Goal: Task Accomplishment & Management: Use online tool/utility

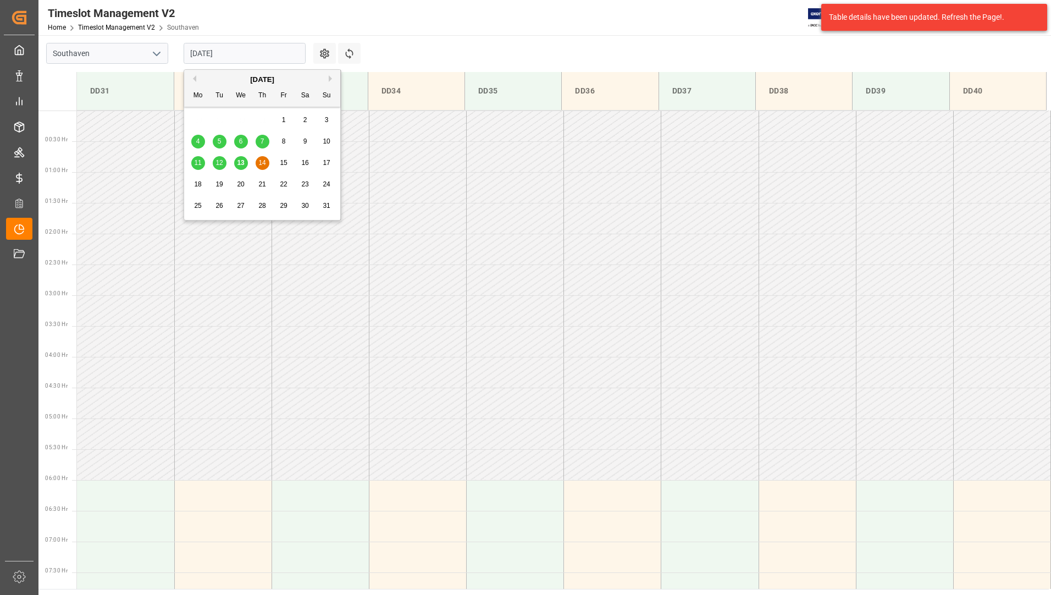
scroll to position [301, 0]
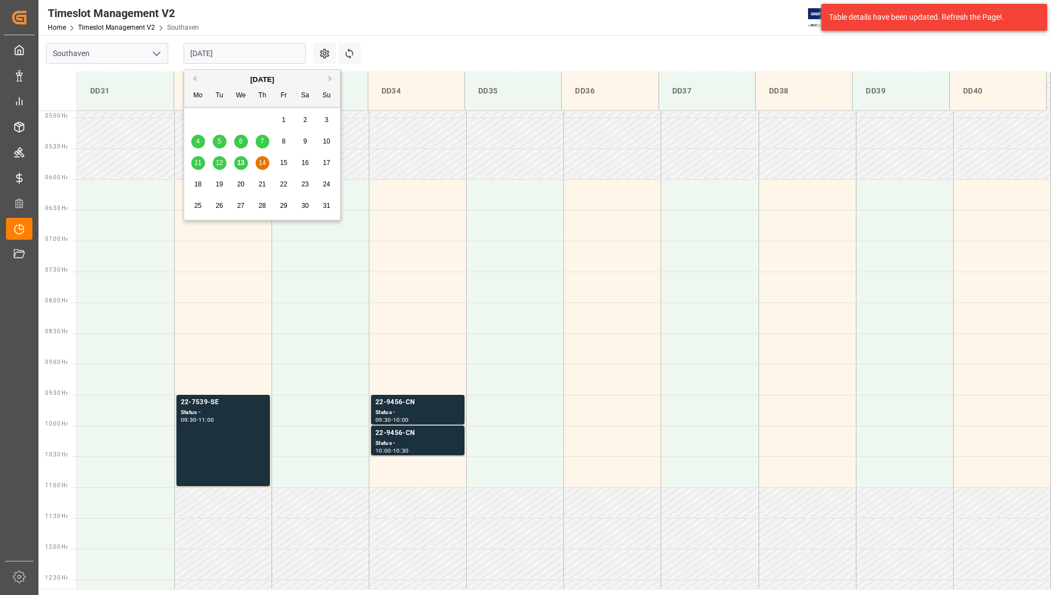
click at [246, 53] on input "[DATE]" at bounding box center [245, 53] width 122 height 21
click at [239, 165] on span "13" at bounding box center [240, 163] width 7 height 8
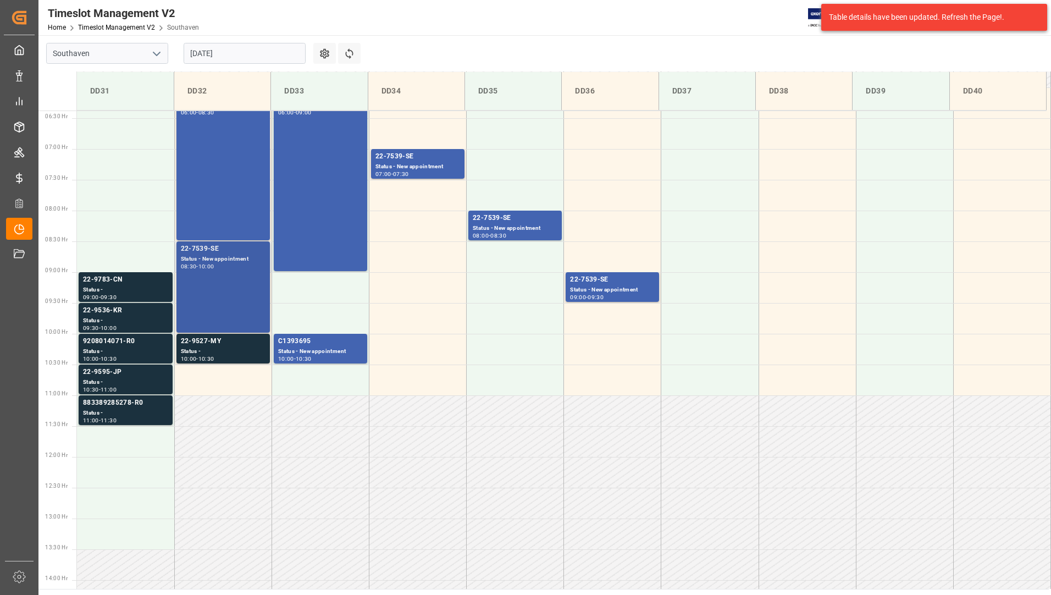
scroll to position [417, 0]
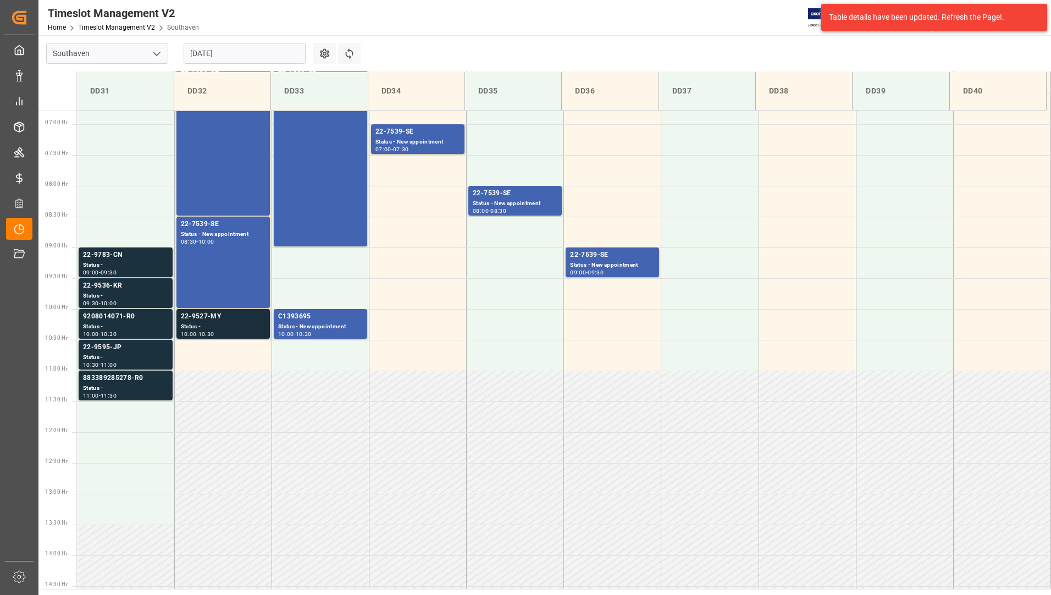
click at [203, 317] on div "22-9527-MY" at bounding box center [223, 316] width 85 height 11
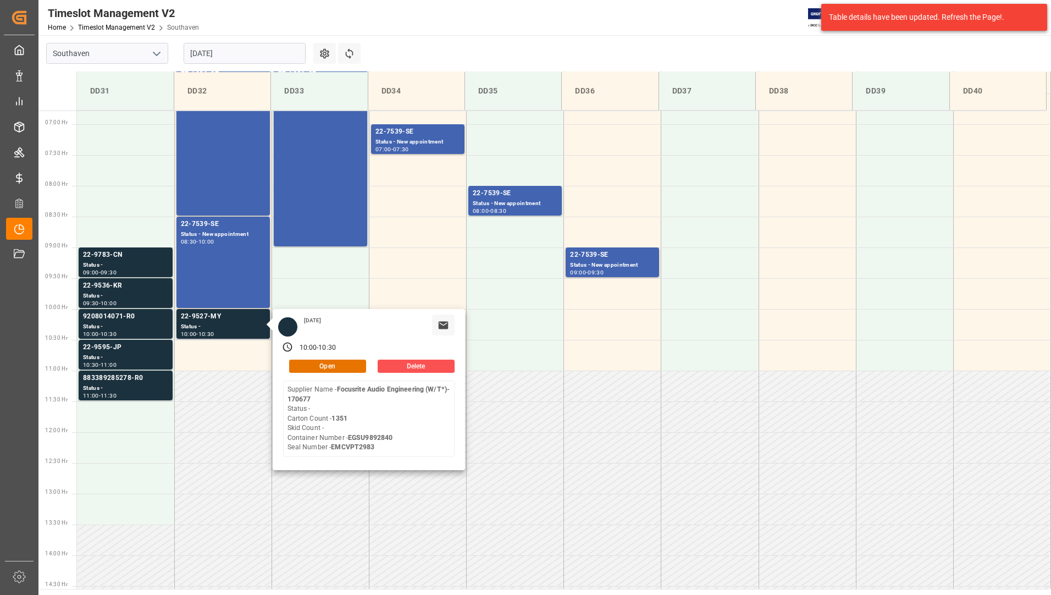
click at [347, 373] on div "[DATE] 10:00 - 10:30 Open Delete Supplier Name - Focusrite Audio Engineering (W…" at bounding box center [369, 389] width 192 height 161
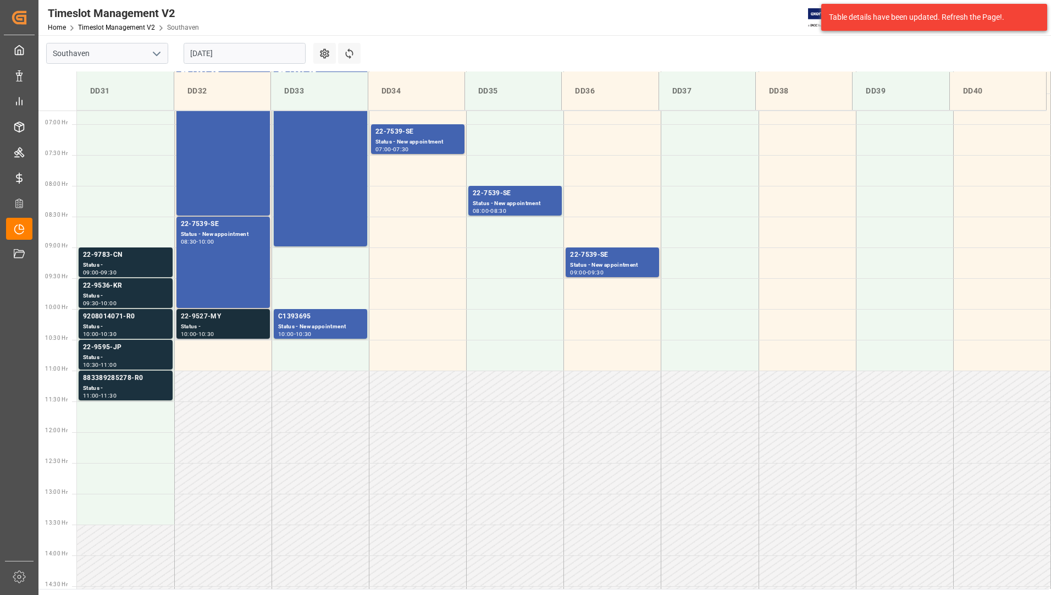
click at [200, 322] on div "Status -" at bounding box center [223, 326] width 85 height 9
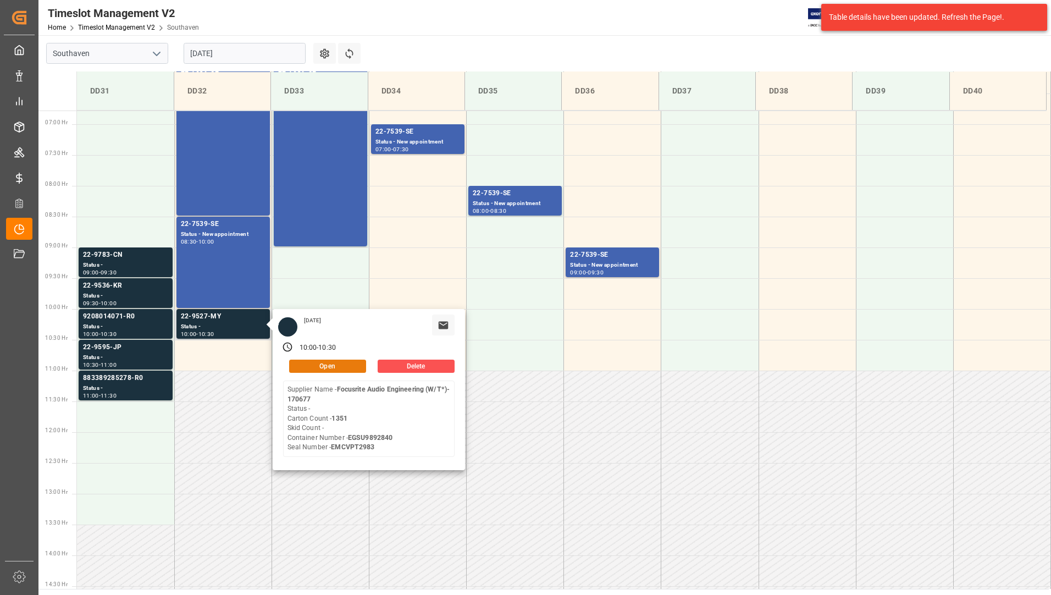
click at [348, 369] on button "Open" at bounding box center [327, 365] width 77 height 13
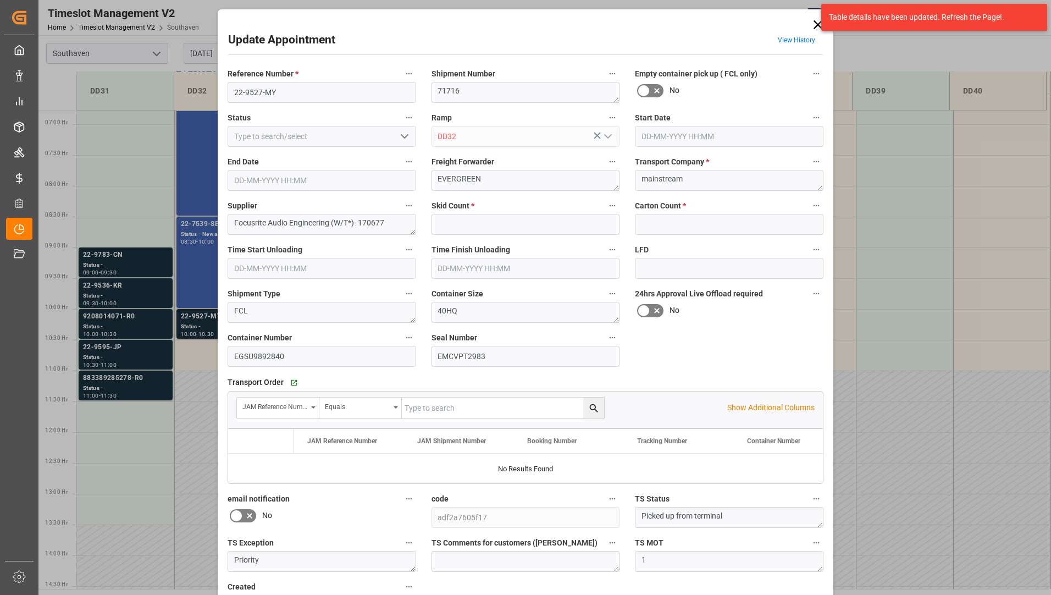
type input "0"
type input "1351"
type input "[DATE] 10:00"
type input "[DATE] 10:30"
type input "[DATE] 16:31"
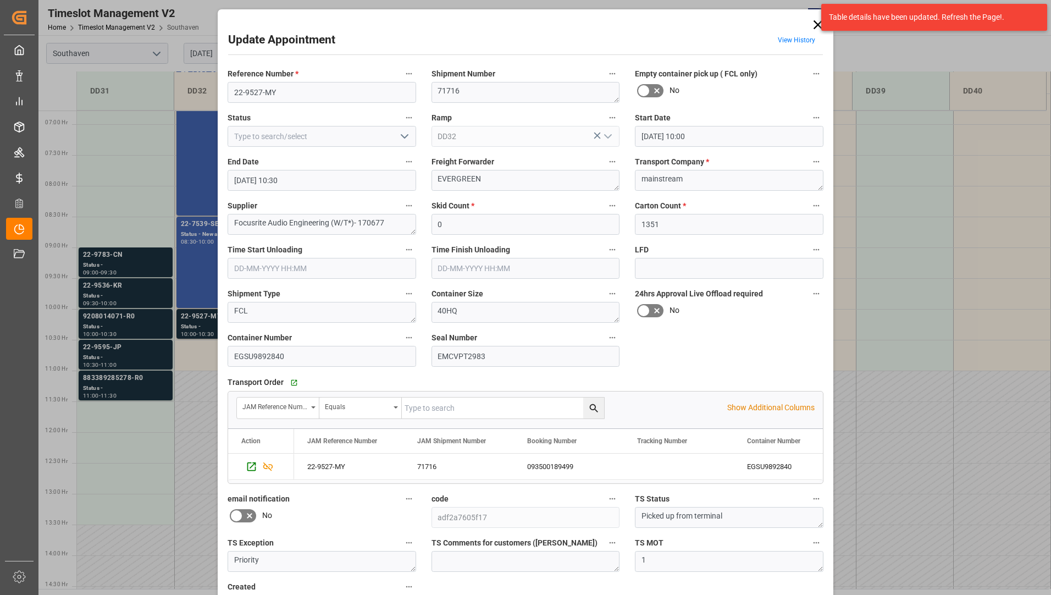
click at [407, 132] on icon "open menu" at bounding box center [404, 136] width 13 height 13
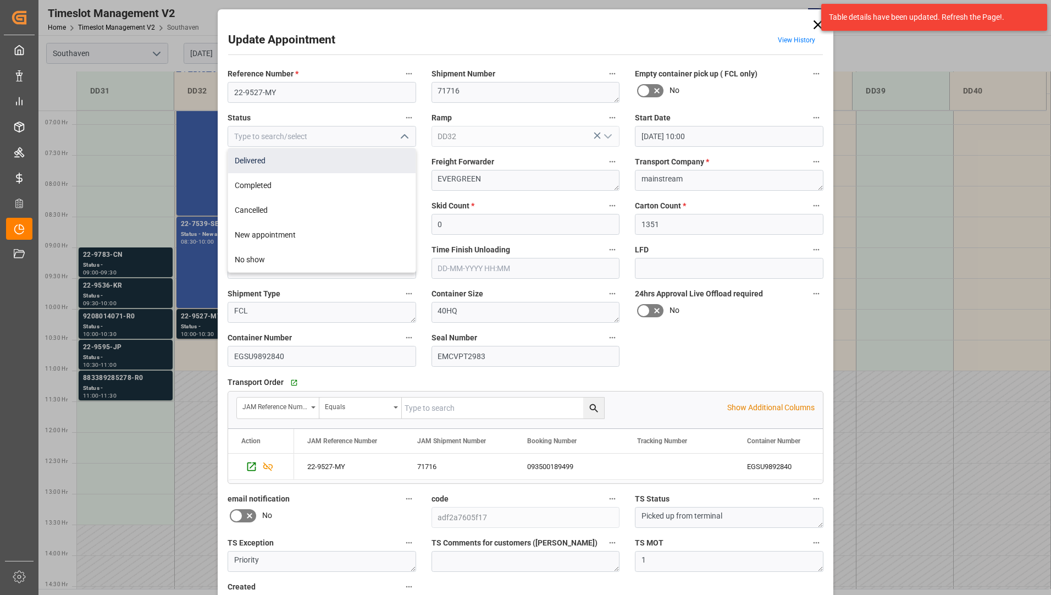
click at [380, 163] on div "Delivered" at bounding box center [321, 160] width 187 height 25
type input "Delivered"
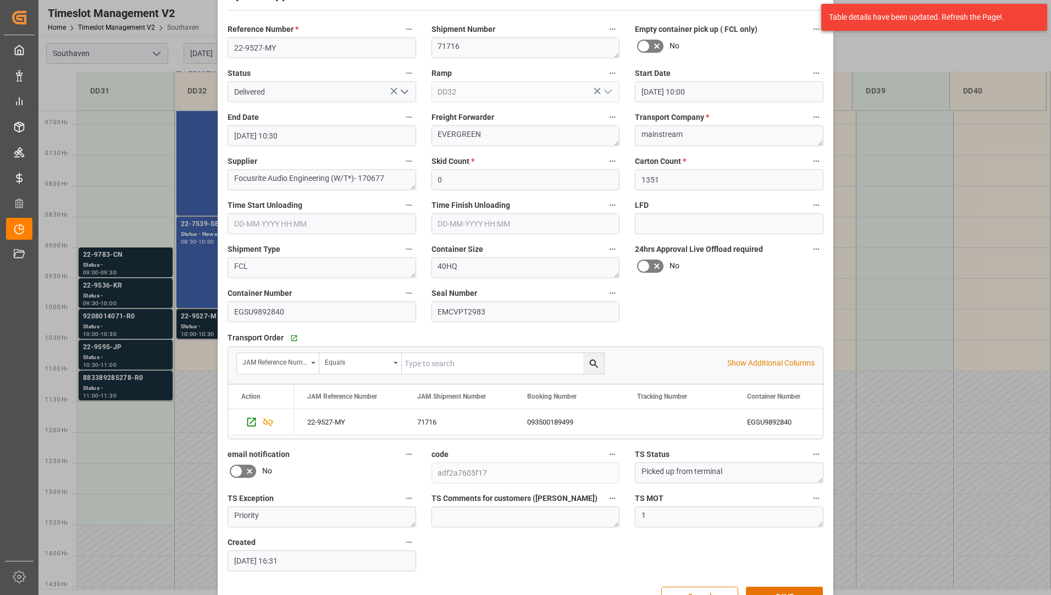
scroll to position [77, 0]
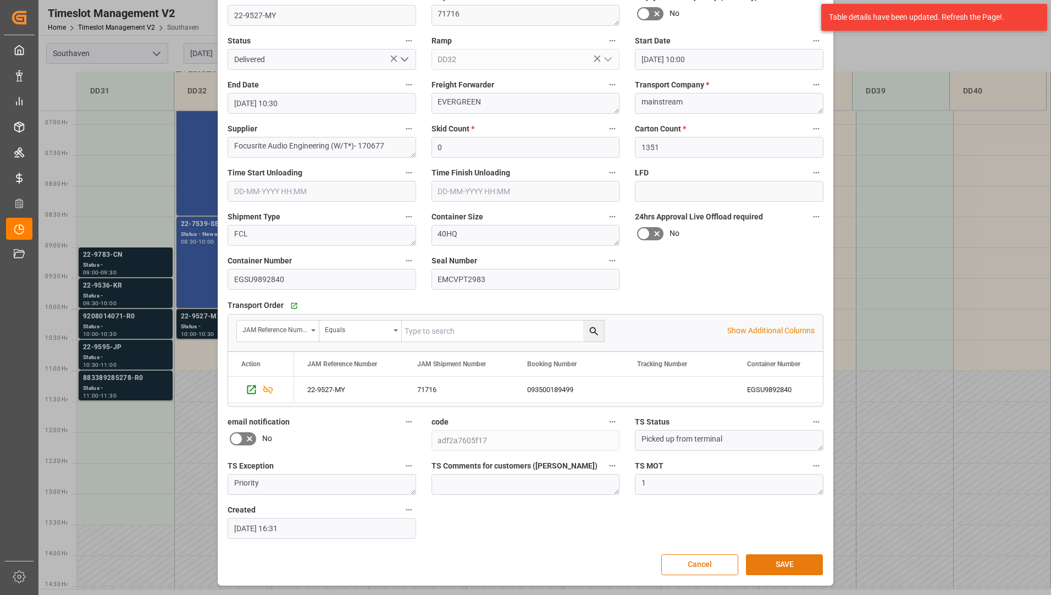
click at [774, 566] on button "SAVE" at bounding box center [784, 564] width 77 height 21
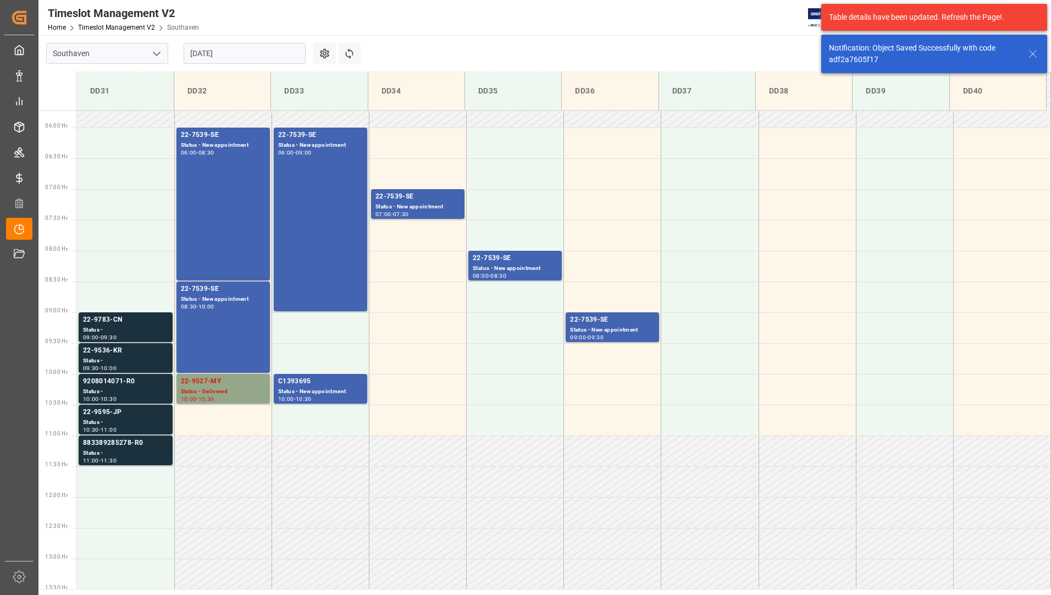
scroll to position [327, 0]
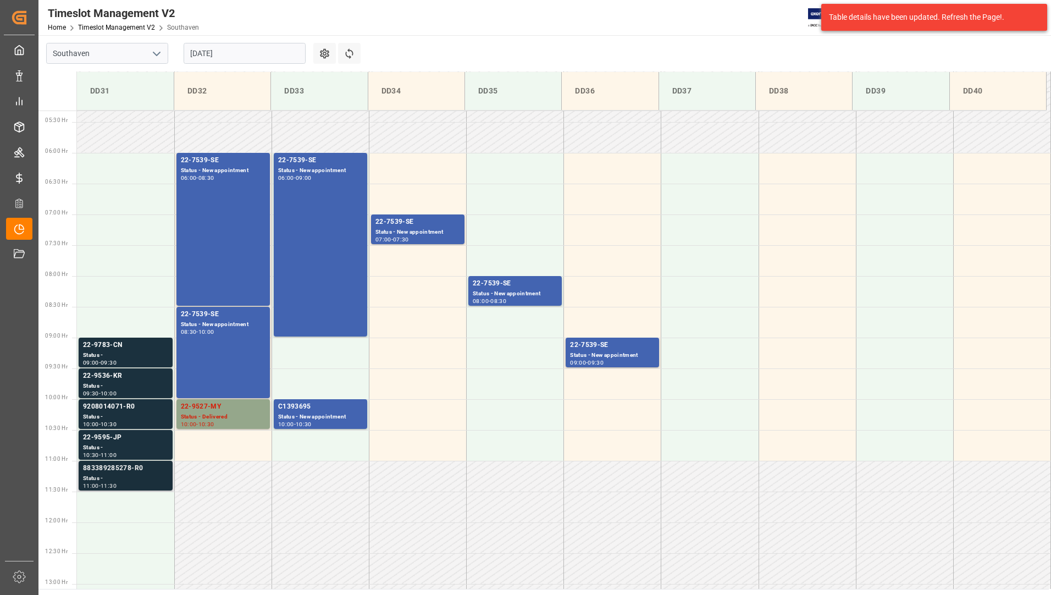
click at [120, 469] on div "883389285278-R0" at bounding box center [125, 468] width 85 height 11
click at [121, 446] on div "Status -" at bounding box center [125, 447] width 85 height 9
click at [122, 407] on div "9208014071-R0" at bounding box center [125, 406] width 85 height 11
click at [122, 379] on div "22-9536-KR" at bounding box center [125, 375] width 85 height 11
click at [121, 342] on div "22-9783-CN" at bounding box center [125, 345] width 85 height 11
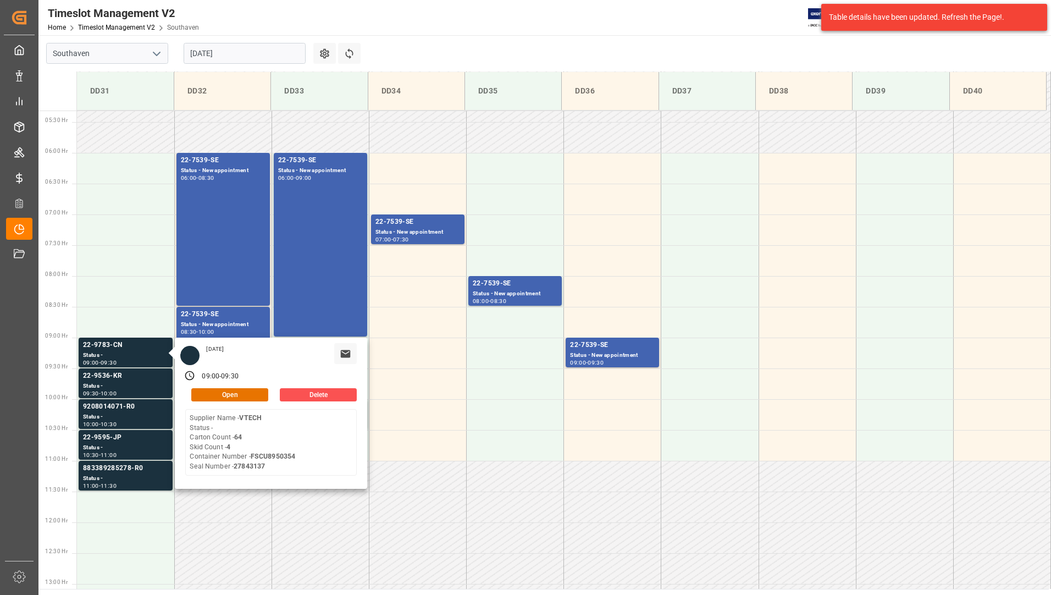
click at [251, 56] on input "[DATE]" at bounding box center [245, 53] width 122 height 21
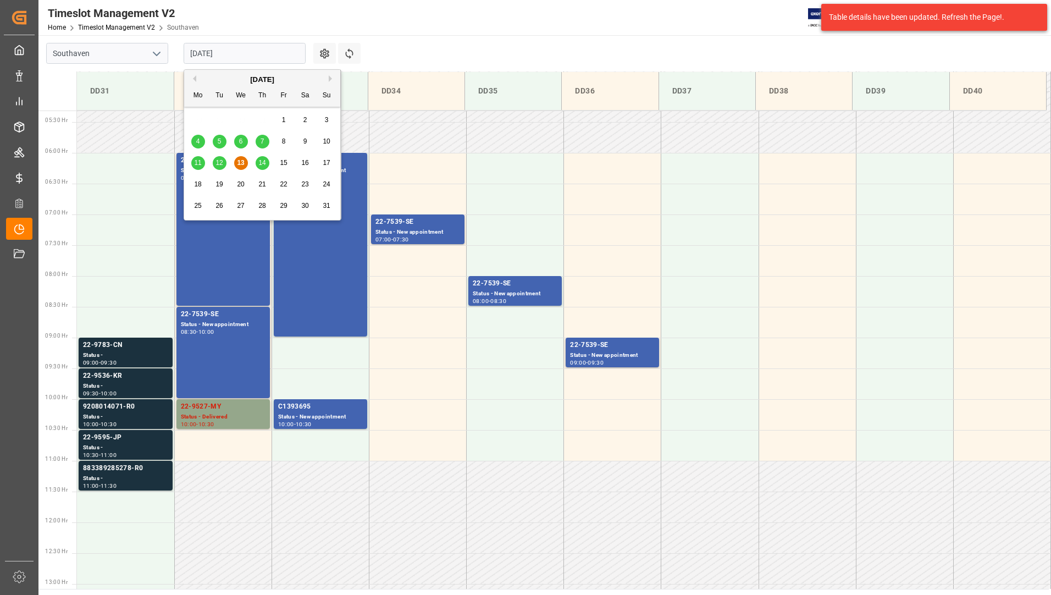
click at [263, 160] on span "14" at bounding box center [261, 163] width 7 height 8
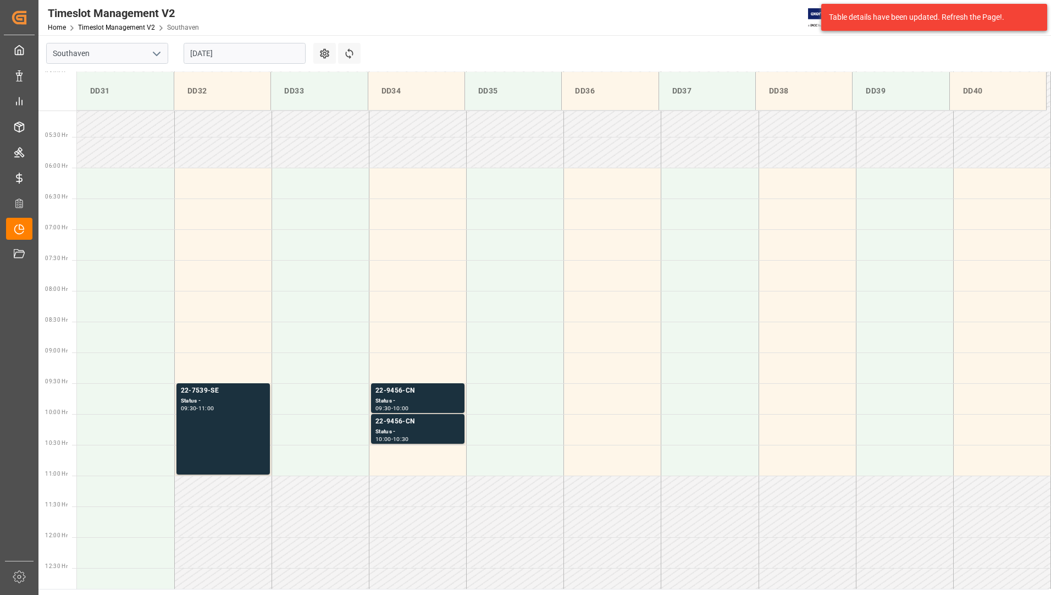
scroll to position [362, 0]
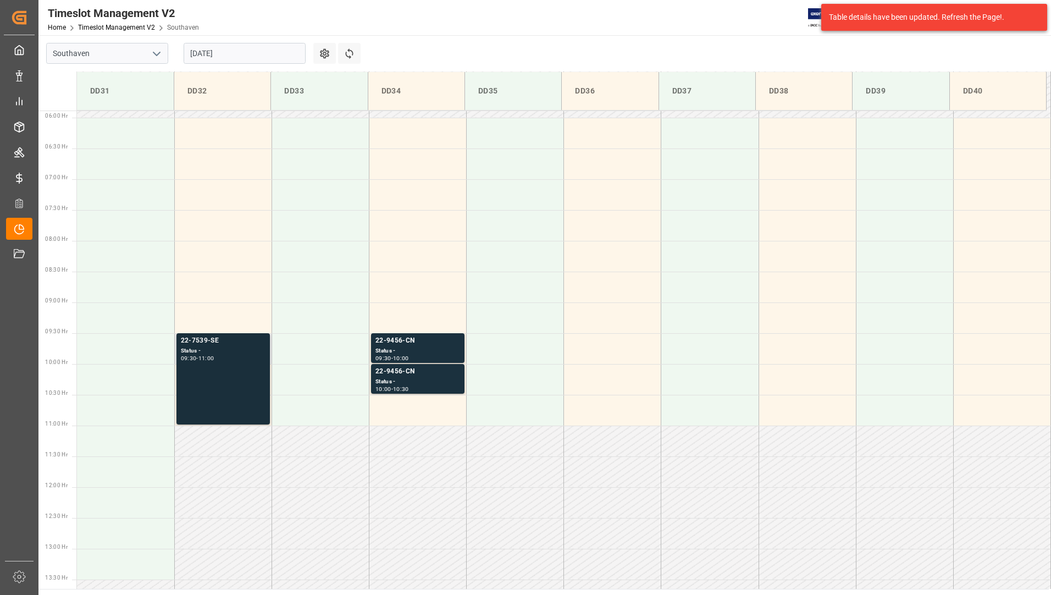
click at [210, 379] on div "22-7539-SE Status - 09:30 - 11:00" at bounding box center [223, 378] width 85 height 87
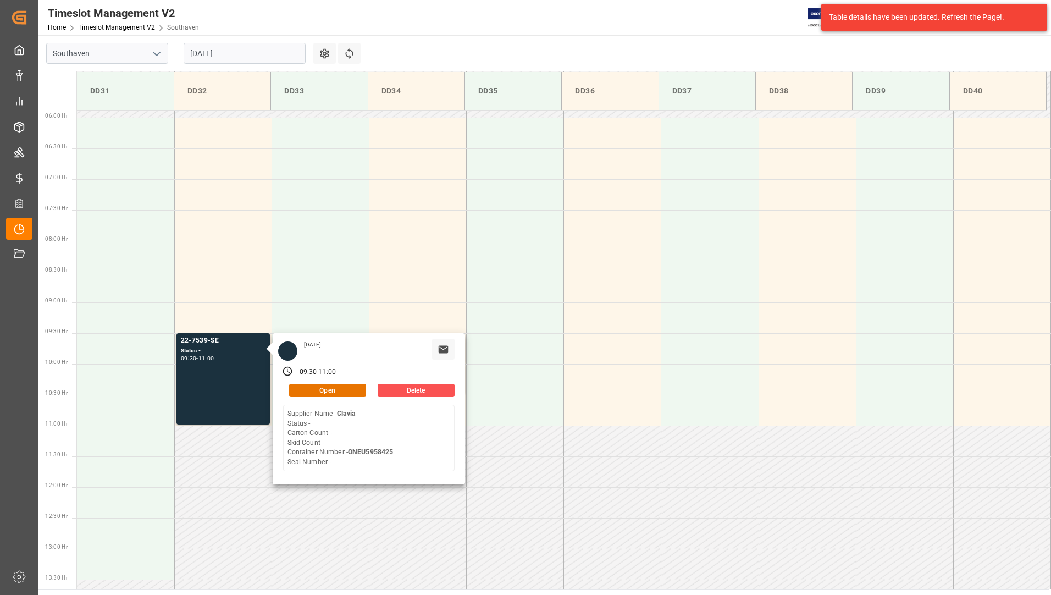
click at [402, 45] on main "Southaven [DATE] Settings Refresh Time Slots DD31 DD32 DD33 DD34 DD35 DD36 DD37…" at bounding box center [543, 311] width 1010 height 553
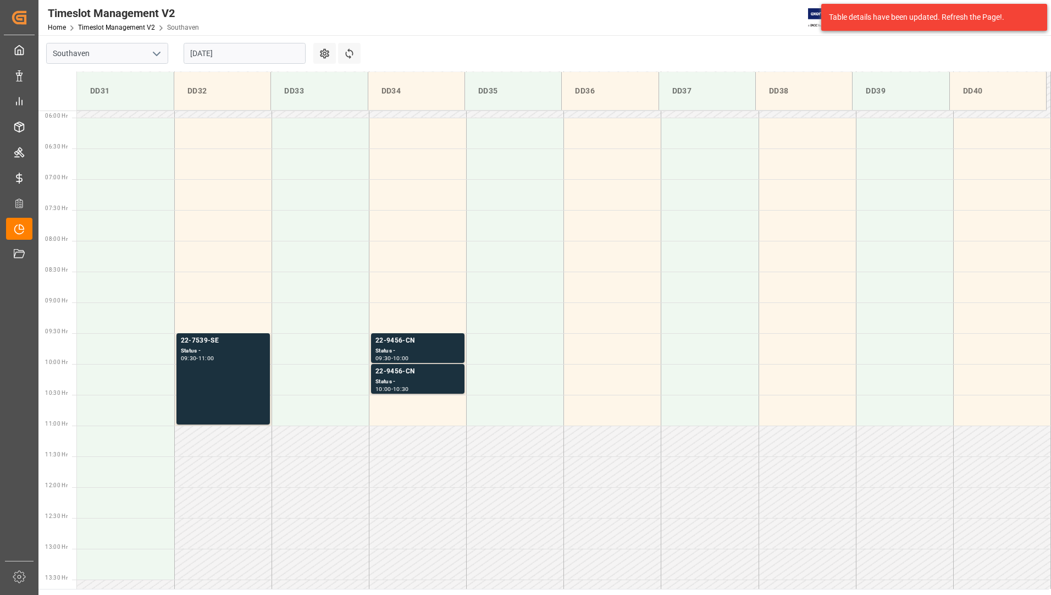
click at [262, 58] on input "[DATE]" at bounding box center [245, 53] width 122 height 21
